Goal: Communication & Community: Participate in discussion

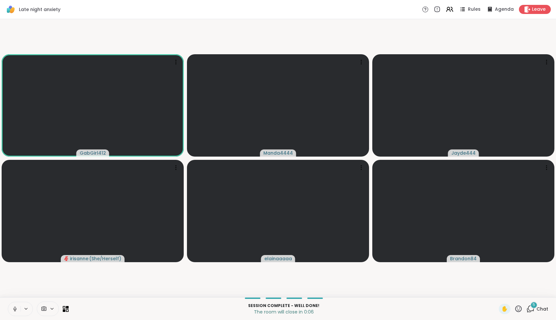
click at [16, 310] on icon at bounding box center [14, 309] width 3 height 2
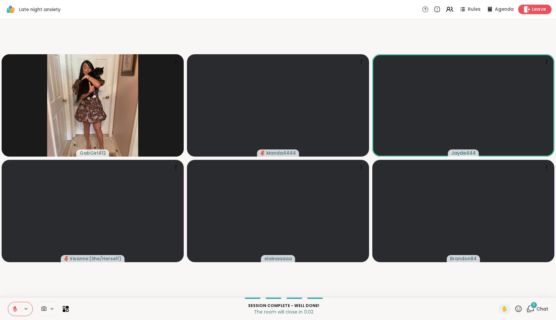
click at [529, 10] on icon at bounding box center [527, 9] width 6 height 7
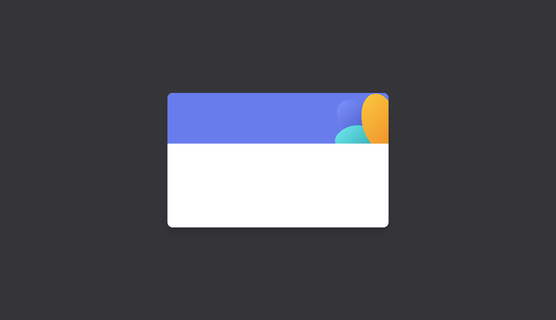
click at [278, 177] on span at bounding box center [278, 176] width 190 height 35
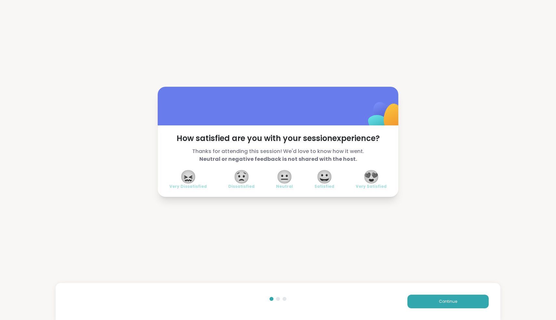
click at [377, 178] on span "😍" at bounding box center [371, 177] width 16 height 12
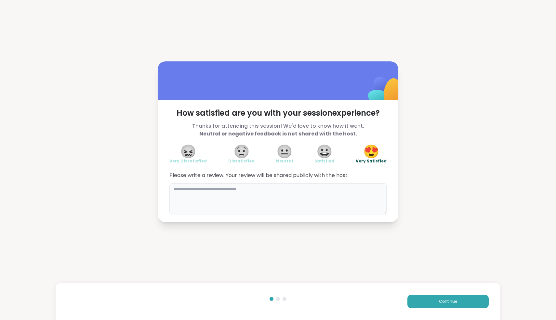
click at [290, 194] on textarea at bounding box center [277, 198] width 217 height 31
click at [455, 301] on span "Continue" at bounding box center [448, 302] width 18 height 6
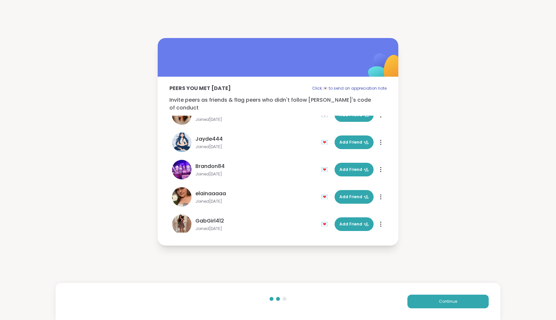
scroll to position [20, 0]
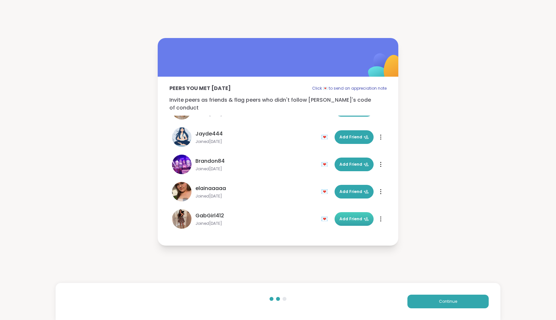
click at [358, 216] on span "Add Friend" at bounding box center [353, 219] width 29 height 6
click at [444, 302] on span "Continue" at bounding box center [448, 302] width 18 height 6
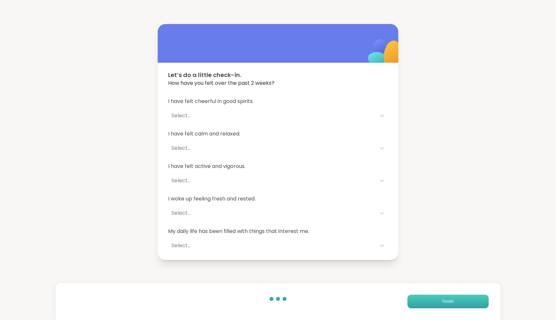
click at [441, 306] on button "Finish" at bounding box center [447, 302] width 81 height 14
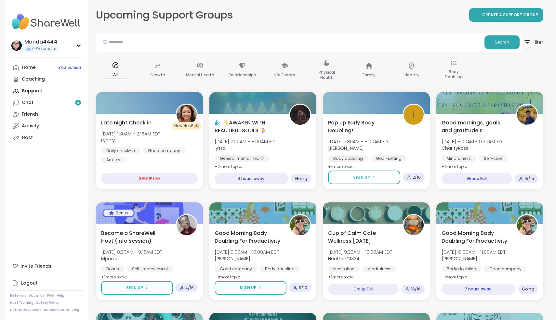
click at [47, 93] on div "Home 3 Scheduled Coaching Support Chat 5 Friends Activity Host" at bounding box center [46, 103] width 73 height 82
click at [43, 104] on link "Chat 5" at bounding box center [46, 103] width 73 height 12
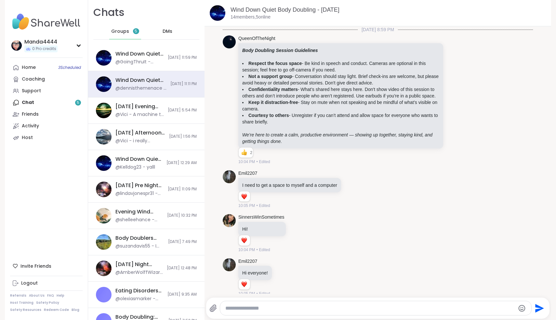
scroll to position [318, 0]
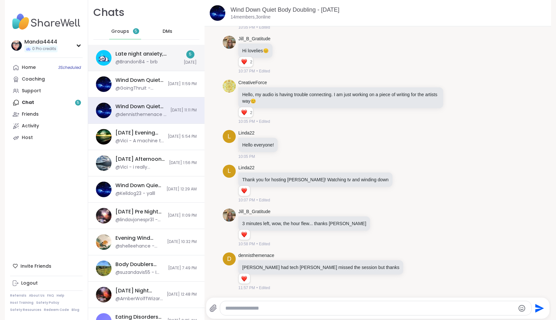
click at [158, 57] on div "Late night anxiety, [DATE]" at bounding box center [147, 53] width 64 height 7
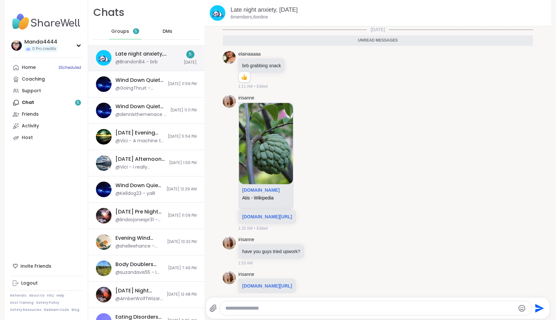
scroll to position [44, 0]
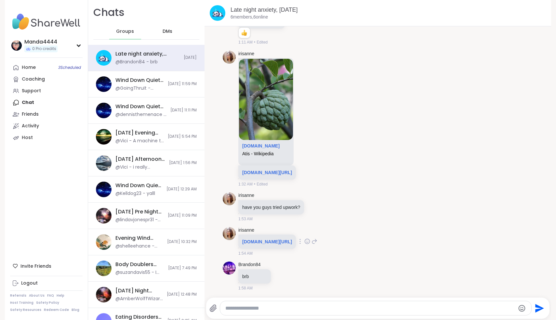
click at [304, 242] on icon at bounding box center [307, 241] width 6 height 7
click at [301, 232] on button "Select Reaction: Heart" at bounding box center [307, 231] width 13 height 13
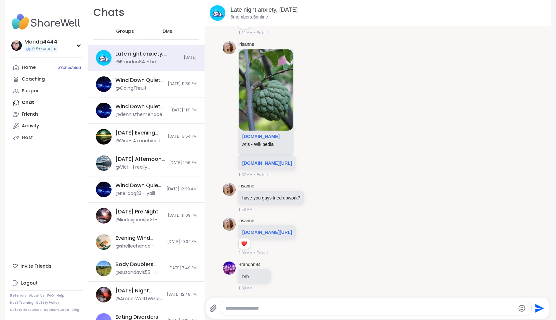
click at [312, 237] on icon at bounding box center [314, 237] width 5 height 5
type textarea "**********"
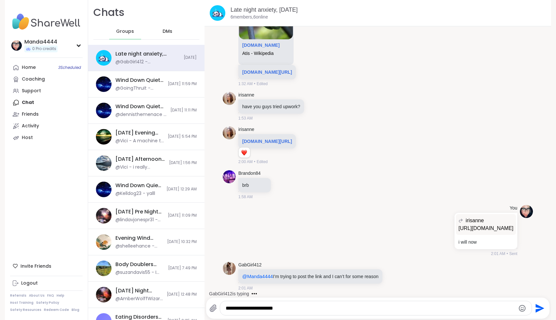
scroll to position [164, 0]
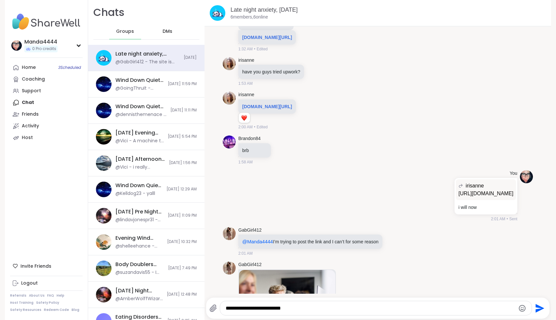
type textarea "**********"
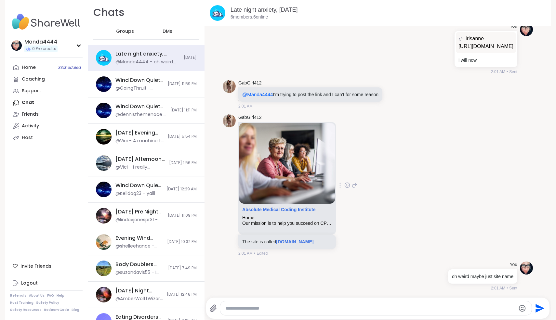
click at [348, 185] on icon at bounding box center [347, 185] width 6 height 7
click at [294, 176] on div "Select Reaction: Heart" at bounding box center [296, 175] width 6 height 6
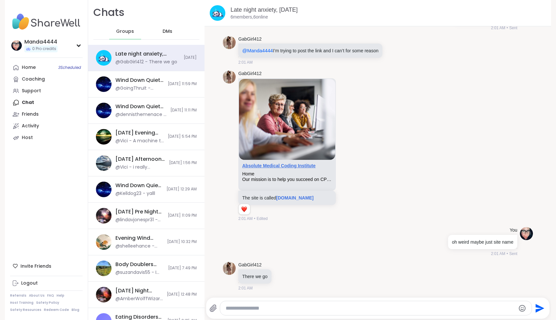
click at [292, 167] on link "Absolute Medical Coding Institute" at bounding box center [278, 165] width 73 height 5
click at [294, 307] on textarea "Type your message" at bounding box center [370, 308] width 289 height 7
type textarea "**********"
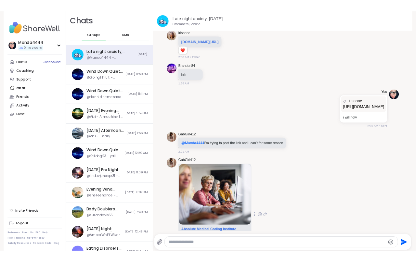
scroll to position [230, 0]
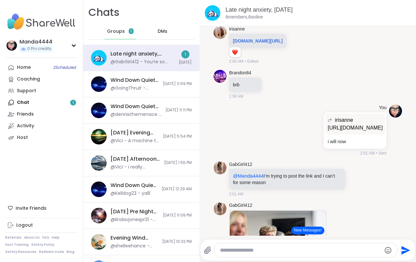
click at [26, 103] on div "Home 2 Scheduled Coaching Support Chat 1 Friends Activity Host" at bounding box center [41, 103] width 73 height 82
click at [74, 103] on div "Home 2 Scheduled Coaching Support Chat 1 Friends Activity Host" at bounding box center [41, 103] width 73 height 82
click at [167, 33] on span "DMs" at bounding box center [163, 31] width 10 height 7
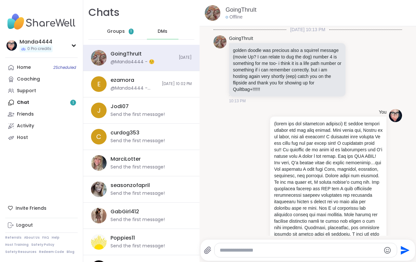
scroll to position [7944, 0]
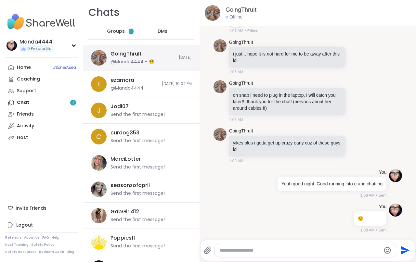
click at [153, 58] on div "GoingThruIt @Manda4444 - ☺️" at bounding box center [143, 57] width 64 height 15
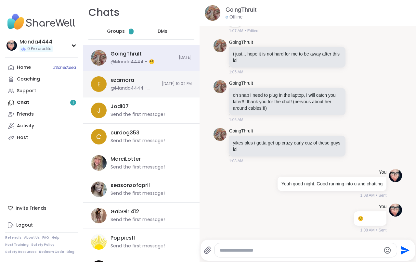
click at [130, 87] on div "@Manda4444 - Sweet, I'm going to hold u to going to another group of some kind.…" at bounding box center [134, 88] width 47 height 7
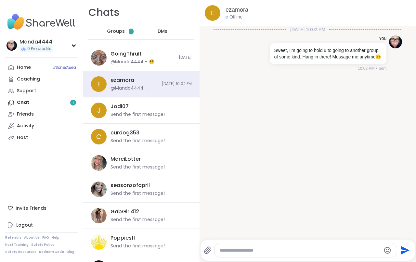
click at [127, 32] on div "Groups 1" at bounding box center [120, 32] width 32 height 16
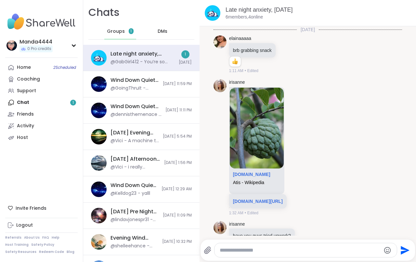
scroll to position [511, 0]
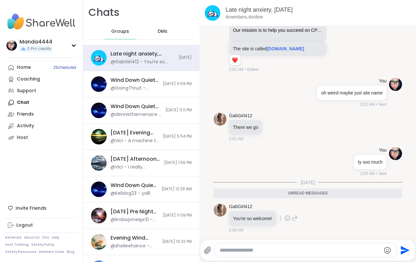
click at [290, 218] on icon at bounding box center [288, 218] width 6 height 7
click at [290, 211] on span "Select Reaction: Heart" at bounding box center [288, 208] width 6 height 7
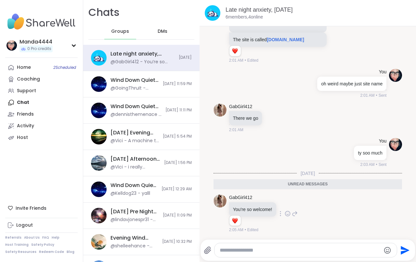
click at [228, 251] on textarea "Type your message" at bounding box center [300, 250] width 161 height 7
